Goal: Task Accomplishment & Management: Manage account settings

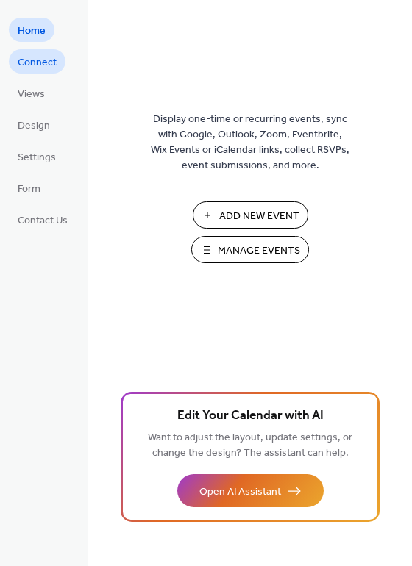
click at [40, 60] on span "Connect" at bounding box center [37, 62] width 39 height 15
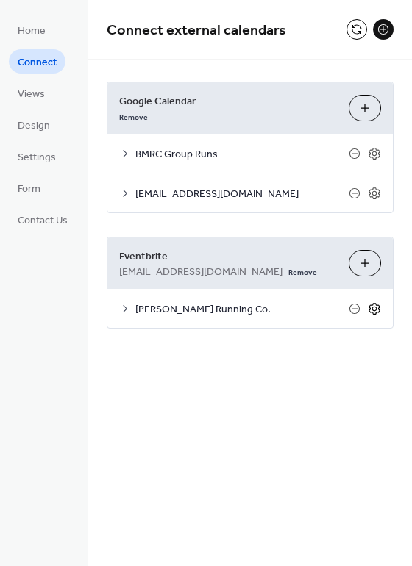
click at [376, 310] on icon at bounding box center [374, 308] width 13 height 13
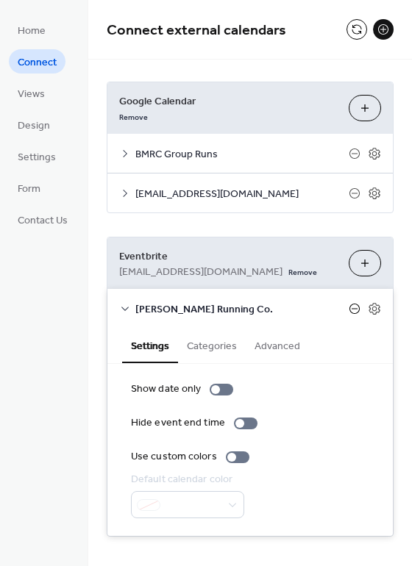
click at [349, 310] on icon at bounding box center [355, 309] width 12 height 12
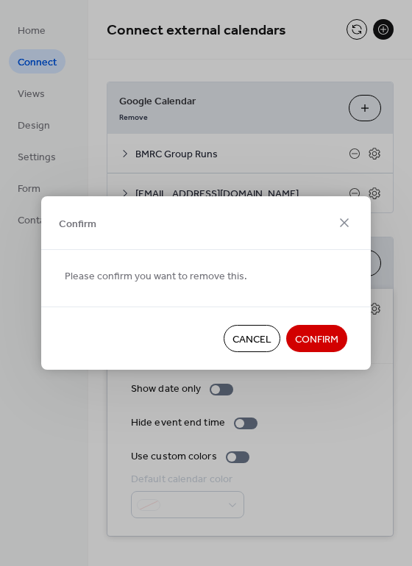
click at [311, 348] on span "Confirm" at bounding box center [316, 339] width 43 height 15
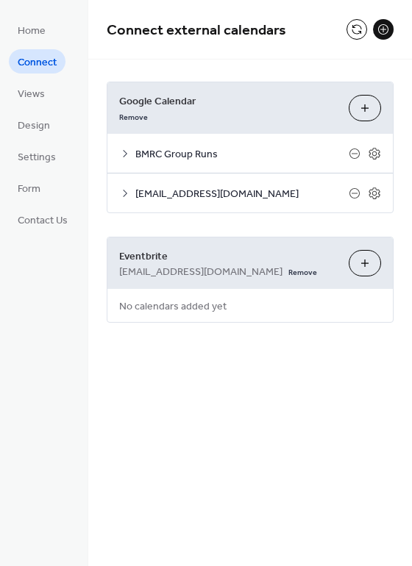
click at [264, 107] on span "Google Calendar" at bounding box center [228, 101] width 218 height 15
click at [351, 32] on button at bounding box center [356, 29] width 21 height 21
click at [288, 272] on link "Remove" at bounding box center [302, 270] width 29 height 15
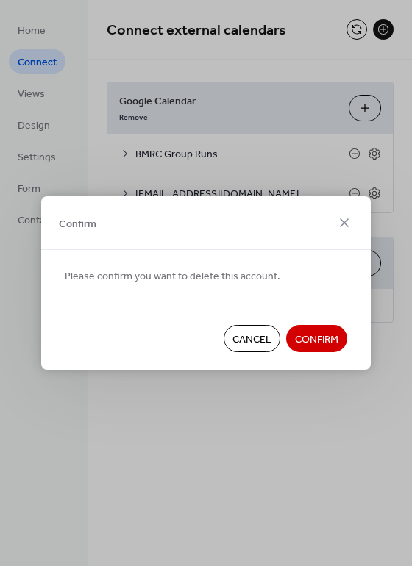
click at [329, 339] on span "Confirm" at bounding box center [316, 339] width 43 height 15
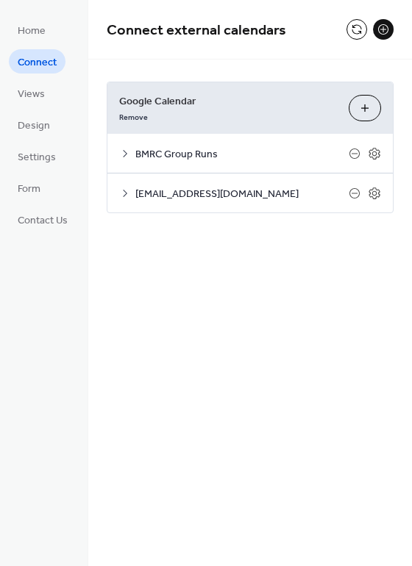
click at [329, 339] on div "Connect external calendars Google Calendar Remove Choose Calendars BMRC Group R…" at bounding box center [250, 283] width 324 height 566
click at [123, 155] on icon at bounding box center [125, 154] width 12 height 12
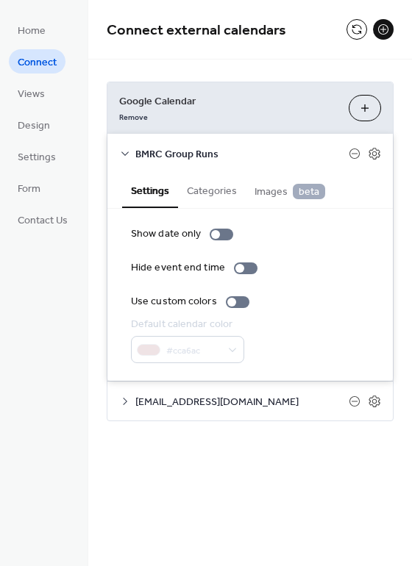
click at [124, 155] on icon at bounding box center [125, 154] width 12 height 12
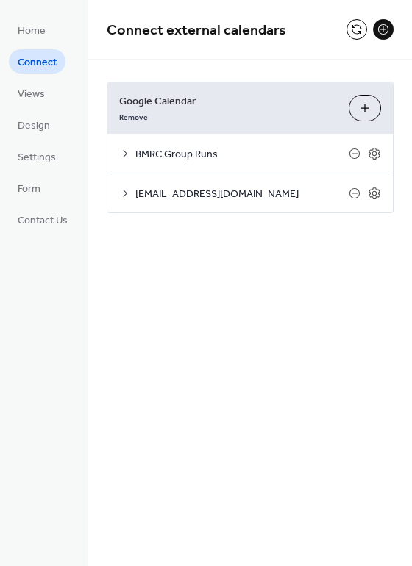
click at [123, 199] on div "hello@brynmawrrunningco.com" at bounding box center [249, 193] width 285 height 39
click at [124, 191] on icon at bounding box center [125, 193] width 12 height 12
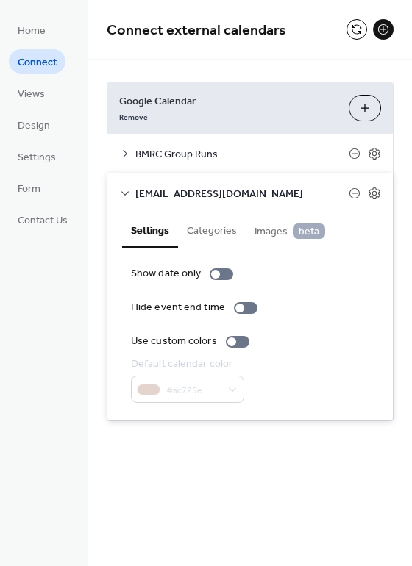
click at [124, 191] on icon at bounding box center [125, 193] width 12 height 12
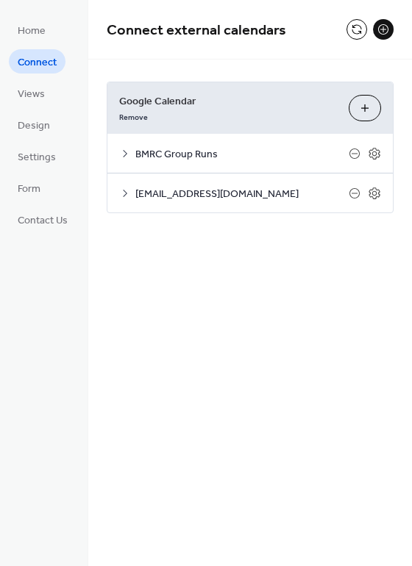
click at [201, 127] on div "Google Calendar Remove Choose Calendars" at bounding box center [249, 107] width 285 height 51
click at [359, 29] on button at bounding box center [356, 29] width 21 height 21
click at [37, 102] on span "Views" at bounding box center [31, 94] width 27 height 15
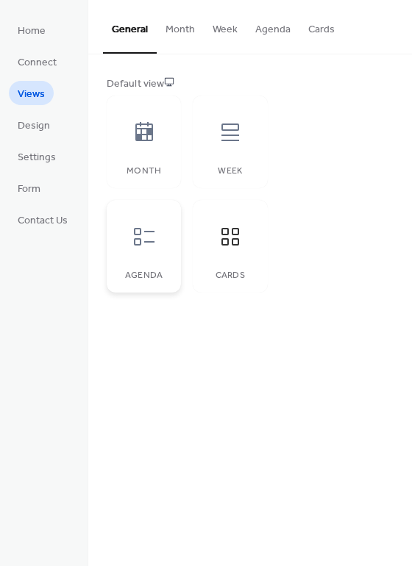
click at [150, 226] on icon at bounding box center [144, 237] width 24 height 24
click at [233, 228] on icon at bounding box center [230, 237] width 18 height 18
click at [31, 94] on span "Views" at bounding box center [31, 94] width 27 height 15
click at [40, 58] on span "Connect" at bounding box center [37, 62] width 39 height 15
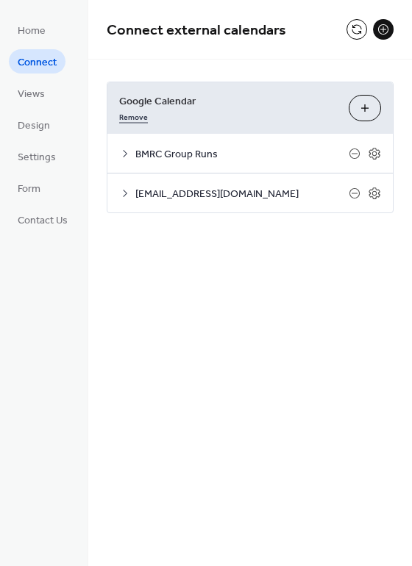
click at [135, 117] on link "Remove" at bounding box center [133, 115] width 29 height 15
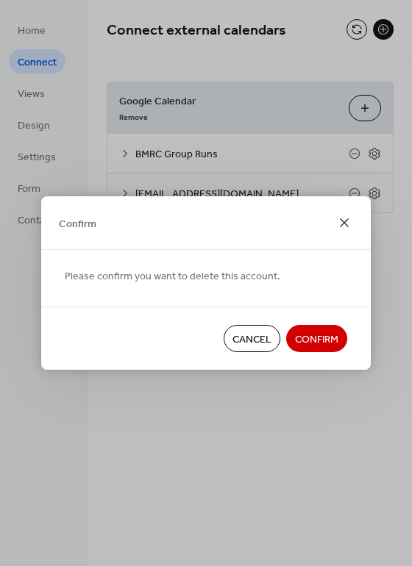
click at [343, 220] on icon at bounding box center [344, 222] width 9 height 9
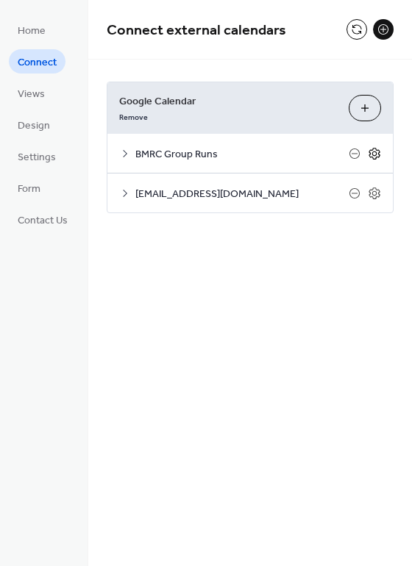
click at [376, 155] on icon at bounding box center [374, 153] width 13 height 13
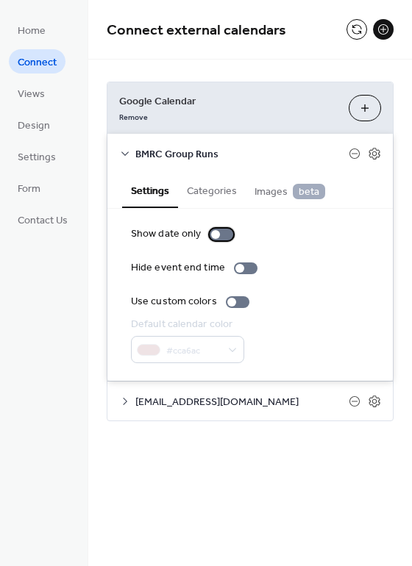
click at [225, 236] on div at bounding box center [222, 235] width 24 height 12
click at [218, 236] on div at bounding box center [222, 235] width 24 height 12
click at [168, 153] on span "BMRC Group Runs" at bounding box center [241, 154] width 213 height 15
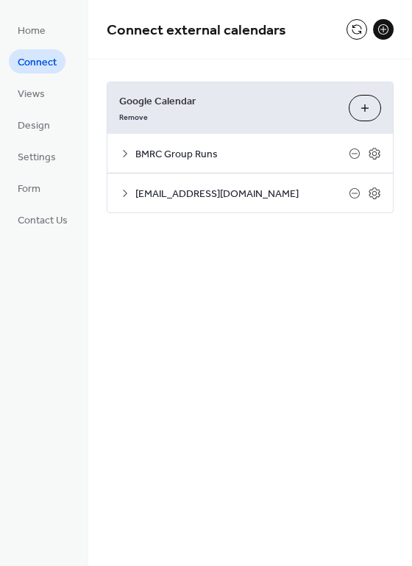
click at [368, 108] on button "Choose Calendars" at bounding box center [365, 108] width 32 height 26
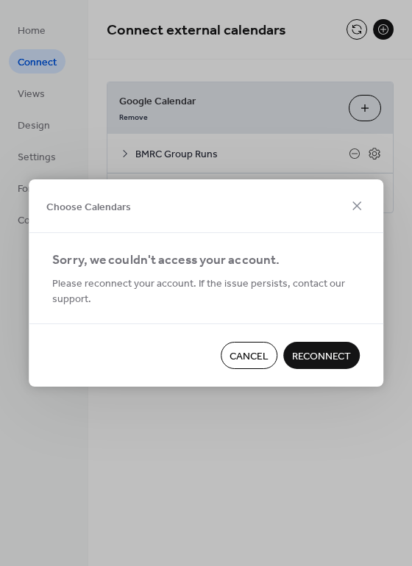
click at [348, 353] on span "Reconnect" at bounding box center [321, 356] width 59 height 15
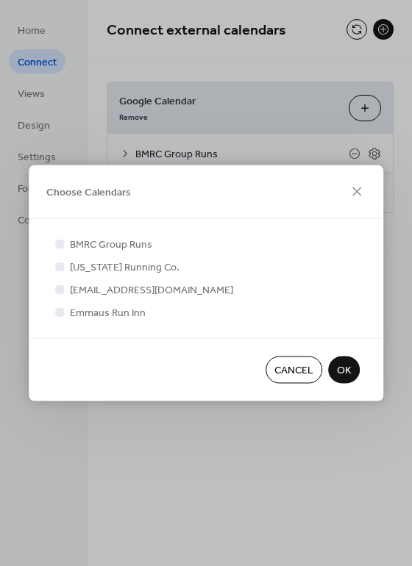
click at [354, 375] on button "OK" at bounding box center [344, 370] width 32 height 27
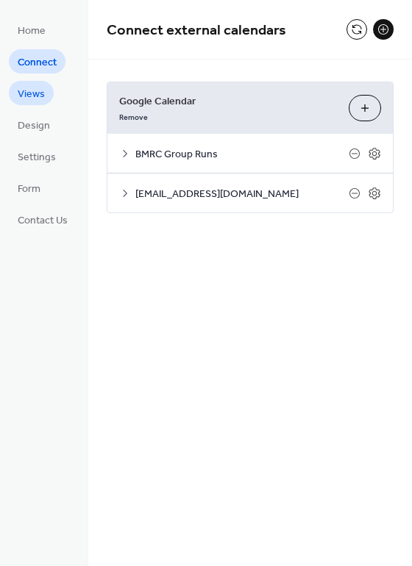
click at [27, 87] on span "Views" at bounding box center [31, 94] width 27 height 15
